Goal: Check status: Check status

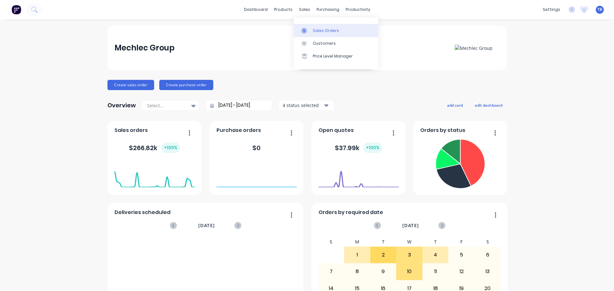
click at [304, 29] on icon at bounding box center [304, 31] width 6 height 6
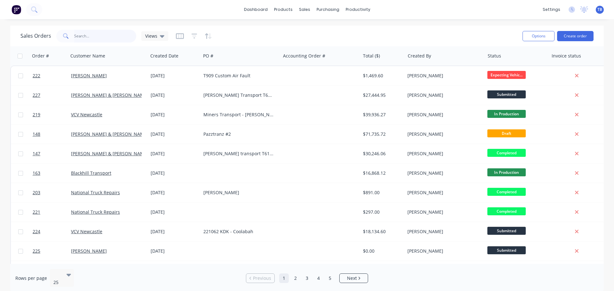
click at [75, 38] on input "text" at bounding box center [105, 36] width 62 height 13
type input "[PERSON_NAME]"
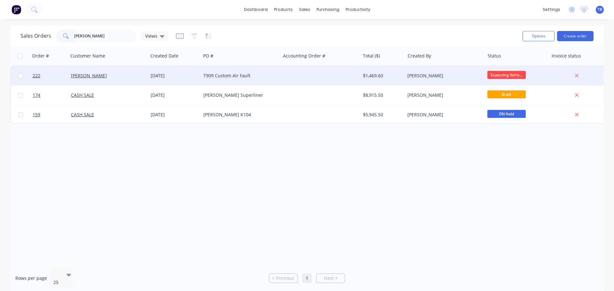
click at [254, 77] on div "T909 Custom Air Fault" at bounding box center [238, 76] width 71 height 6
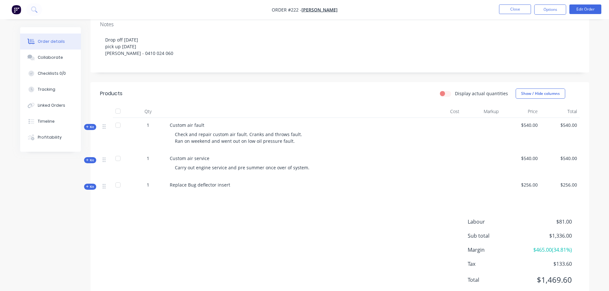
scroll to position [116, 0]
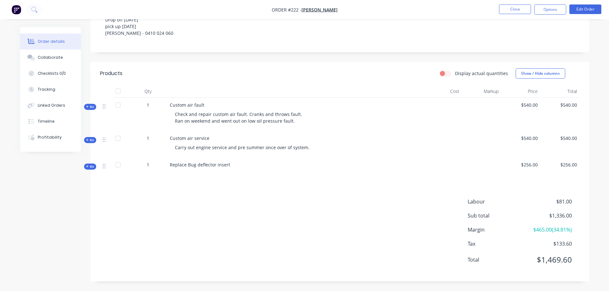
click at [94, 140] on div "Kit" at bounding box center [90, 140] width 12 height 6
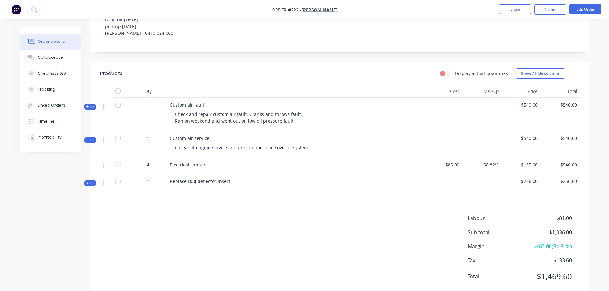
click at [94, 140] on div "Kit" at bounding box center [90, 140] width 12 height 6
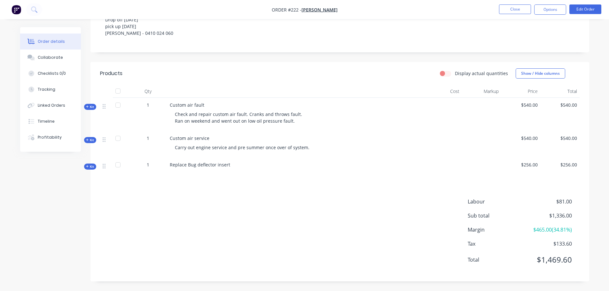
click at [86, 106] on icon at bounding box center [87, 106] width 3 height 3
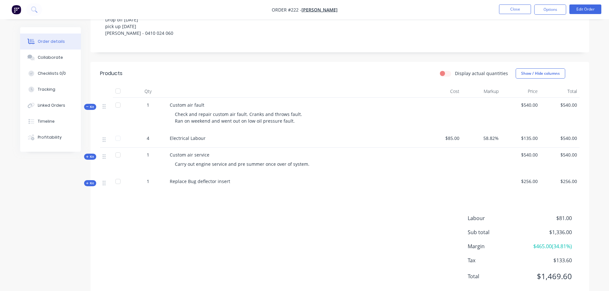
click at [85, 106] on div "Kit" at bounding box center [90, 107] width 12 height 6
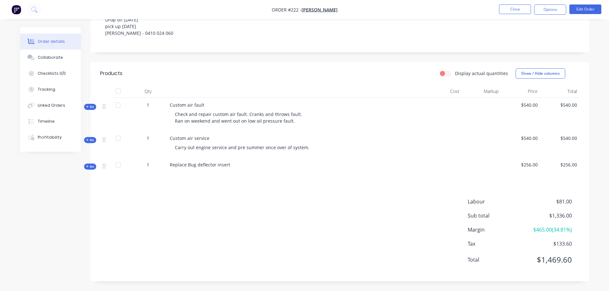
click at [89, 108] on span "Kit" at bounding box center [90, 107] width 8 height 5
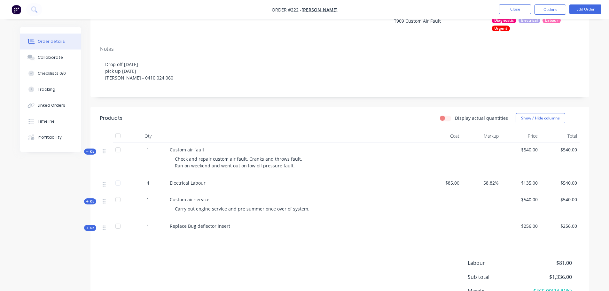
scroll to position [0, 0]
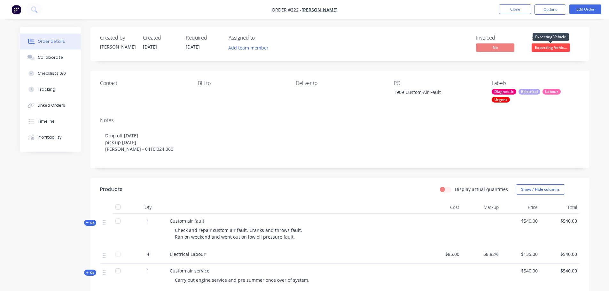
click at [548, 45] on span "Expecting Vehic..." at bounding box center [551, 47] width 38 height 8
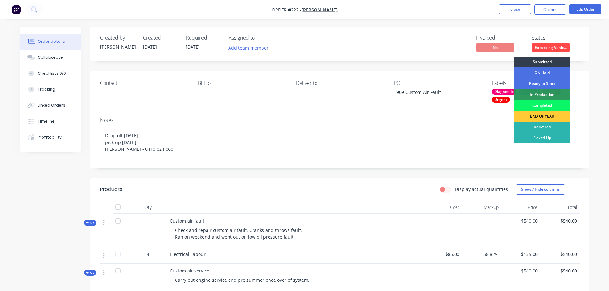
click at [547, 105] on div "Completed" at bounding box center [542, 105] width 56 height 11
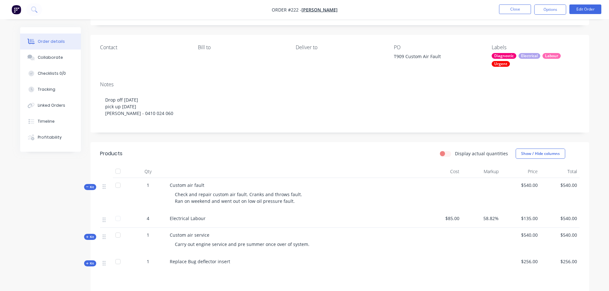
scroll to position [128, 0]
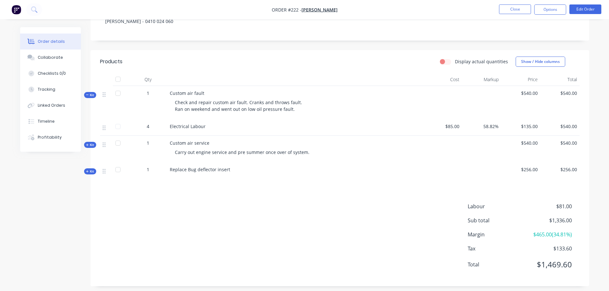
click at [89, 171] on span "Kit" at bounding box center [90, 171] width 8 height 5
